Goal: Obtain resource: Obtain resource

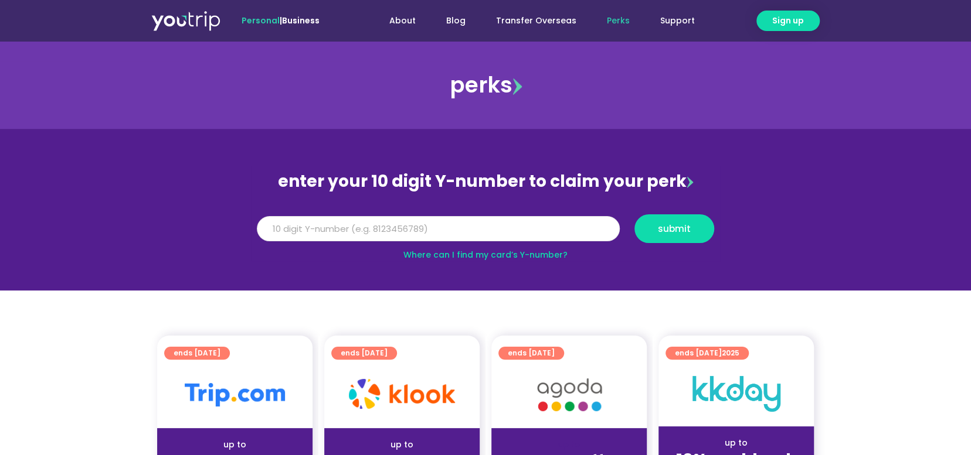
click at [469, 223] on input "Y Number" at bounding box center [438, 229] width 363 height 26
paste input "8152625641"
type input "8152625641"
click at [696, 223] on button "submit" at bounding box center [674, 229] width 80 height 29
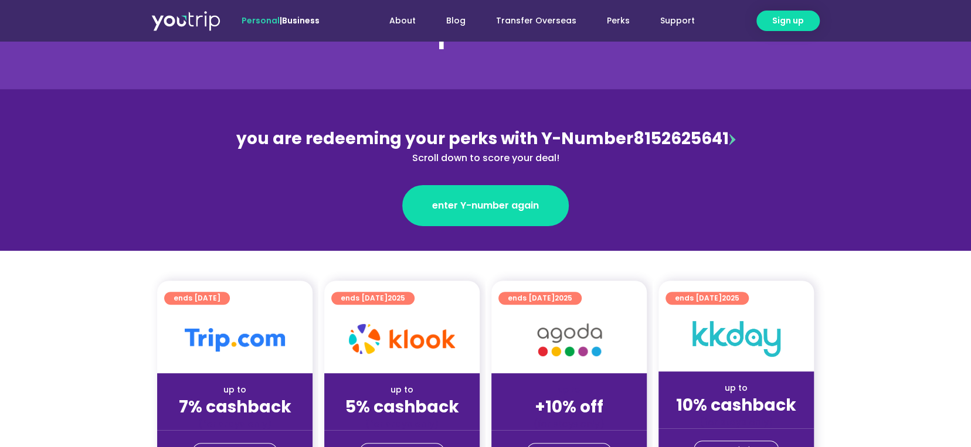
scroll to position [117, 0]
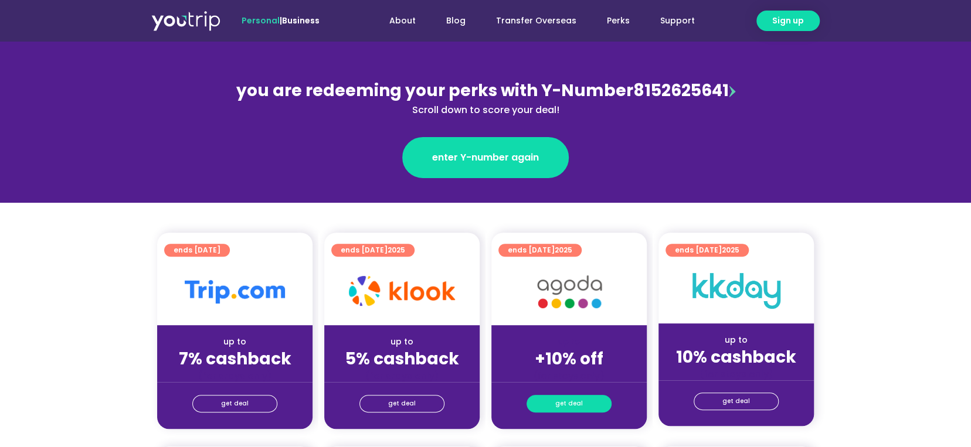
click at [577, 404] on span "get deal" at bounding box center [569, 404] width 28 height 16
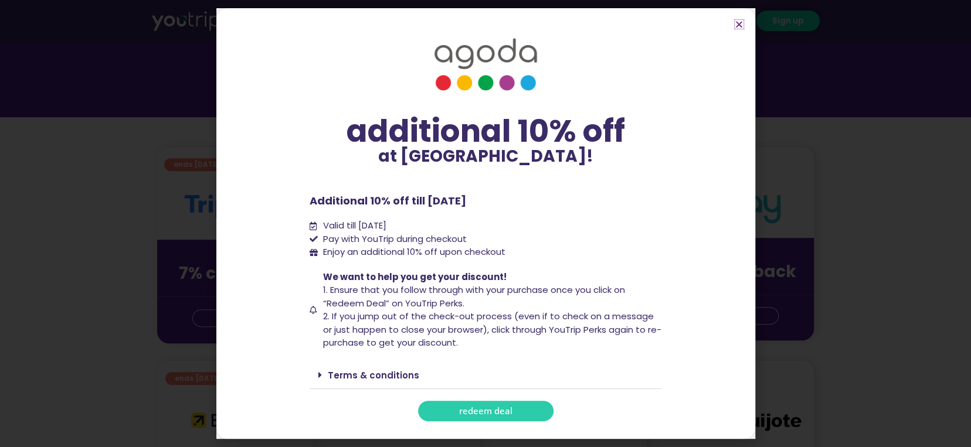
scroll to position [234, 0]
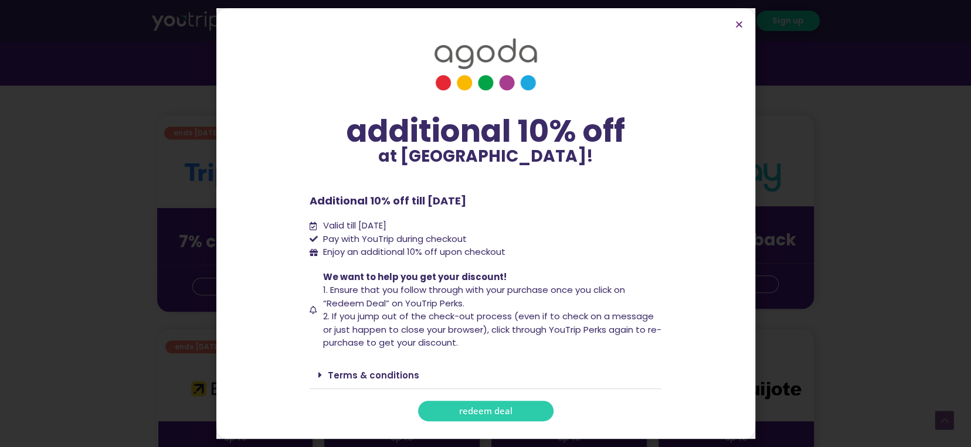
click at [320, 374] on icon at bounding box center [320, 374] width 4 height 9
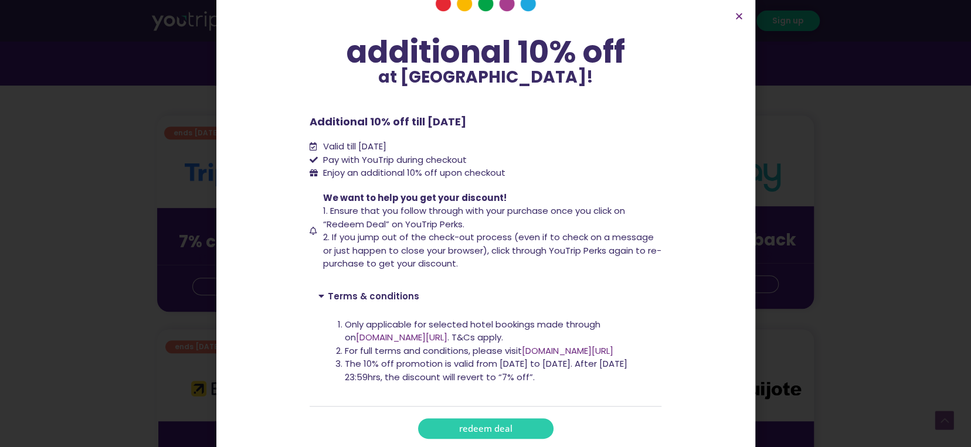
scroll to position [72, 0]
click at [486, 425] on span "redeem deal" at bounding box center [485, 428] width 53 height 9
